Goal: Task Accomplishment & Management: Manage account settings

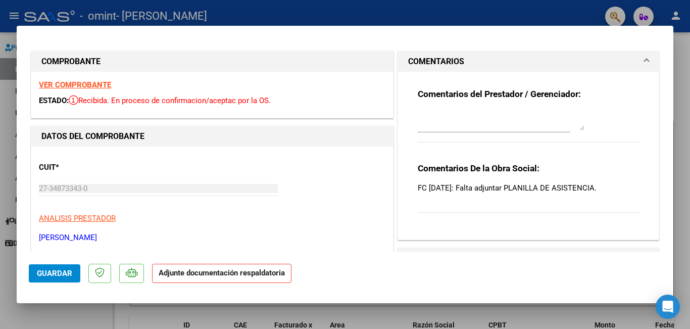
click at [491, 4] on div at bounding box center [345, 164] width 690 height 329
type input "$ 0,00"
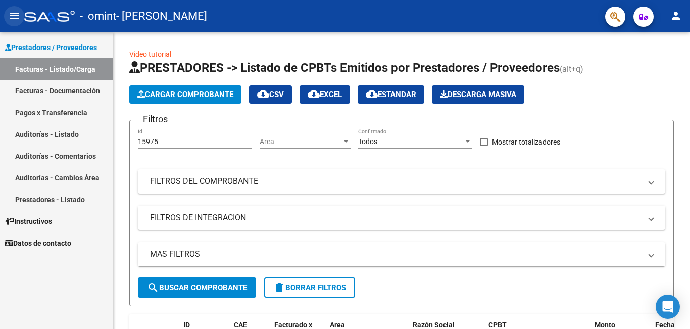
click at [12, 13] on mat-icon "menu" at bounding box center [14, 16] width 12 height 12
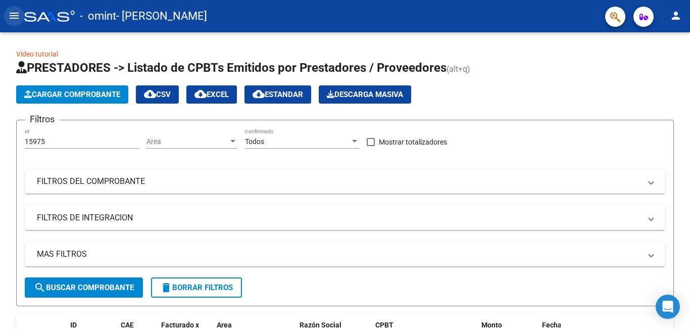
click at [12, 13] on mat-icon "menu" at bounding box center [14, 16] width 12 height 12
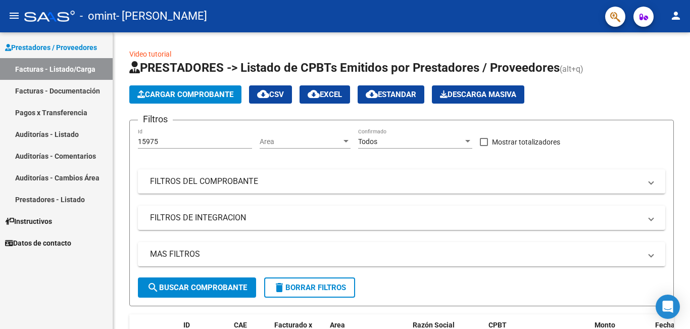
click at [680, 19] on mat-icon "person" at bounding box center [676, 16] width 12 height 12
click at [669, 47] on button "person Mi Perfil" at bounding box center [655, 42] width 62 height 24
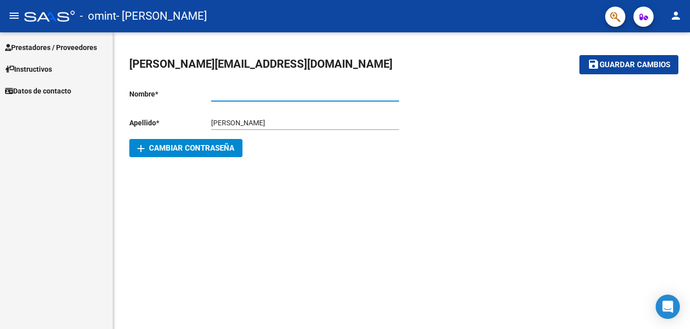
click at [246, 97] on input "Ingresar nombre" at bounding box center [305, 94] width 188 height 9
click at [193, 150] on span "add Cambiar Contraseña" at bounding box center [185, 147] width 97 height 9
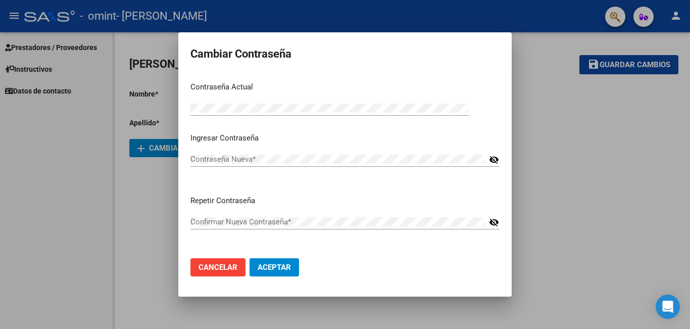
click at [235, 164] on div "Contraseña Nueva *" at bounding box center [337, 158] width 295 height 15
click at [496, 161] on mat-icon "visibility_off" at bounding box center [494, 159] width 10 height 12
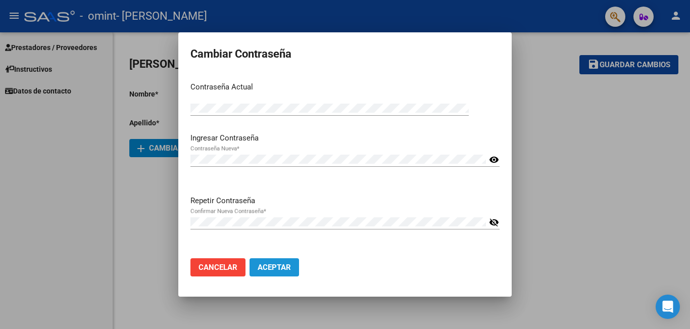
click at [280, 266] on span "Aceptar" at bounding box center [274, 267] width 33 height 9
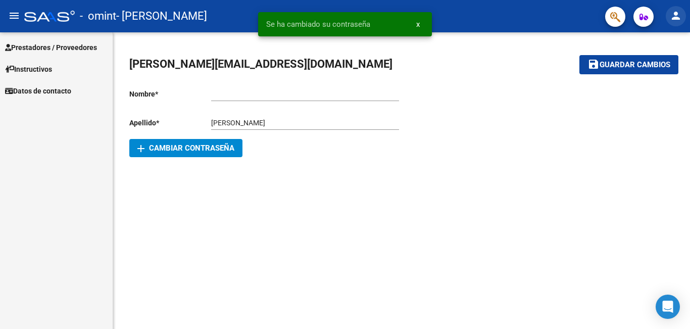
click at [681, 22] on mat-icon "person" at bounding box center [676, 16] width 12 height 12
